Goal: Information Seeking & Learning: Learn about a topic

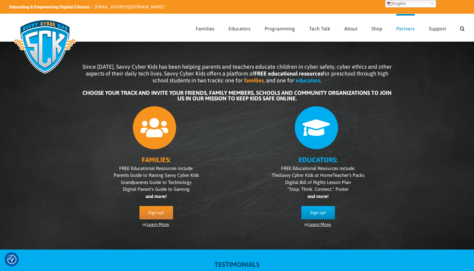
click at [398, 28] on span "Partners" at bounding box center [405, 28] width 19 height 5
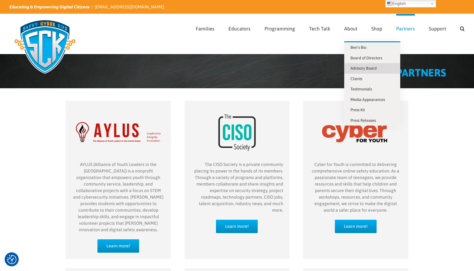
click at [364, 67] on span "Advisory Board" at bounding box center [363, 68] width 26 height 5
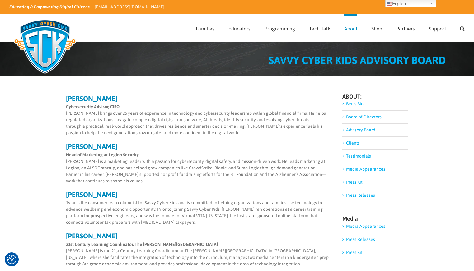
click at [438, 67] on div "SAVVY CYBER KIDS ADVISORY BOARD" at bounding box center [226, 64] width 440 height 18
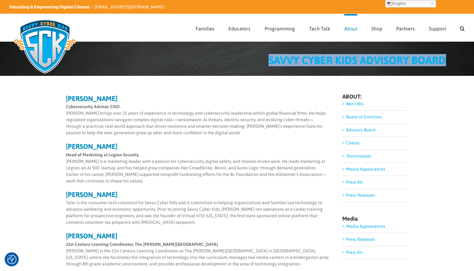
drag, startPoint x: 448, startPoint y: 64, endPoint x: 265, endPoint y: 63, distance: 182.7
click at [265, 63] on div "SAVVY CYBER KIDS ADVISORY BOARD" at bounding box center [237, 59] width 474 height 34
copy span "SAVVY CYBER KIDS ADVISORY BOARD"
click at [43, 40] on img at bounding box center [44, 47] width 71 height 62
